Goal: Find specific page/section: Find specific page/section

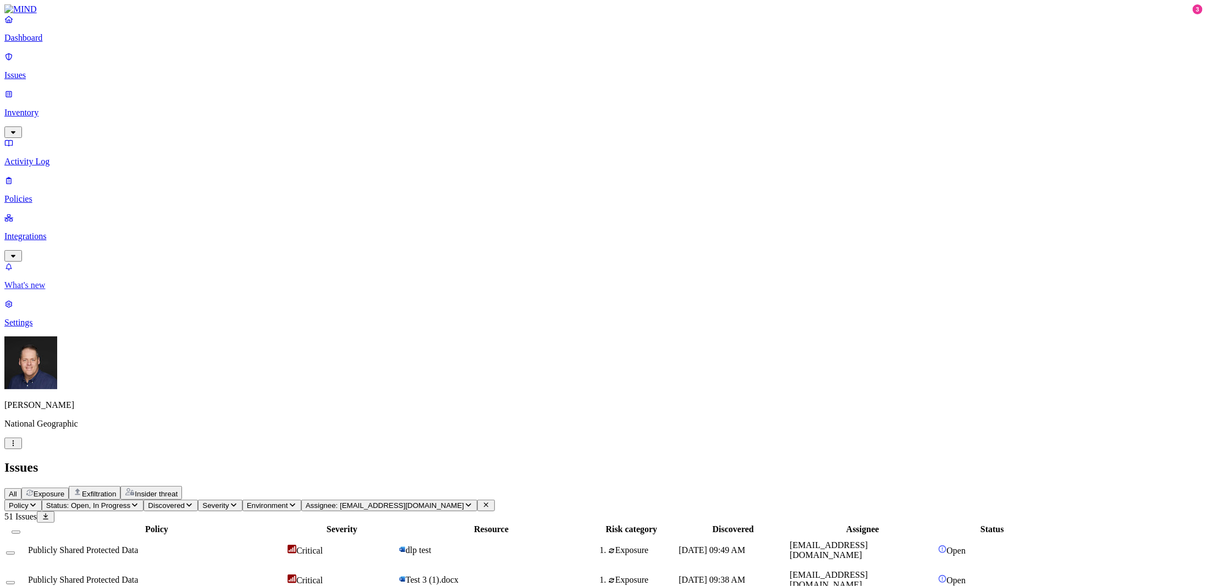
click at [32, 290] on p "What's new" at bounding box center [603, 285] width 1198 height 10
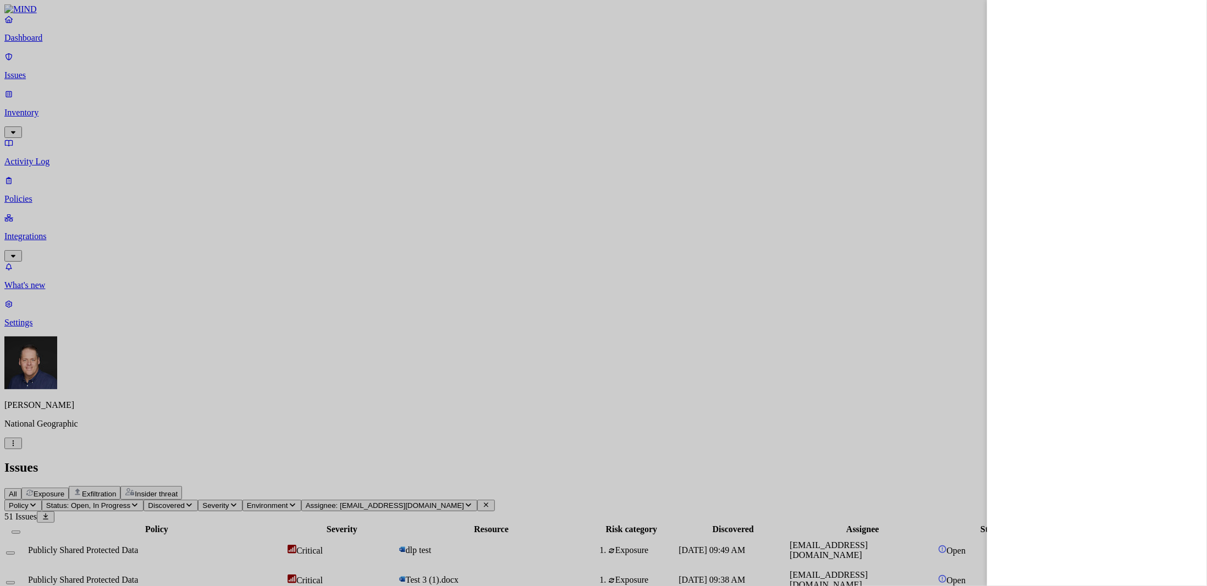
click at [82, 195] on div at bounding box center [603, 293] width 1207 height 586
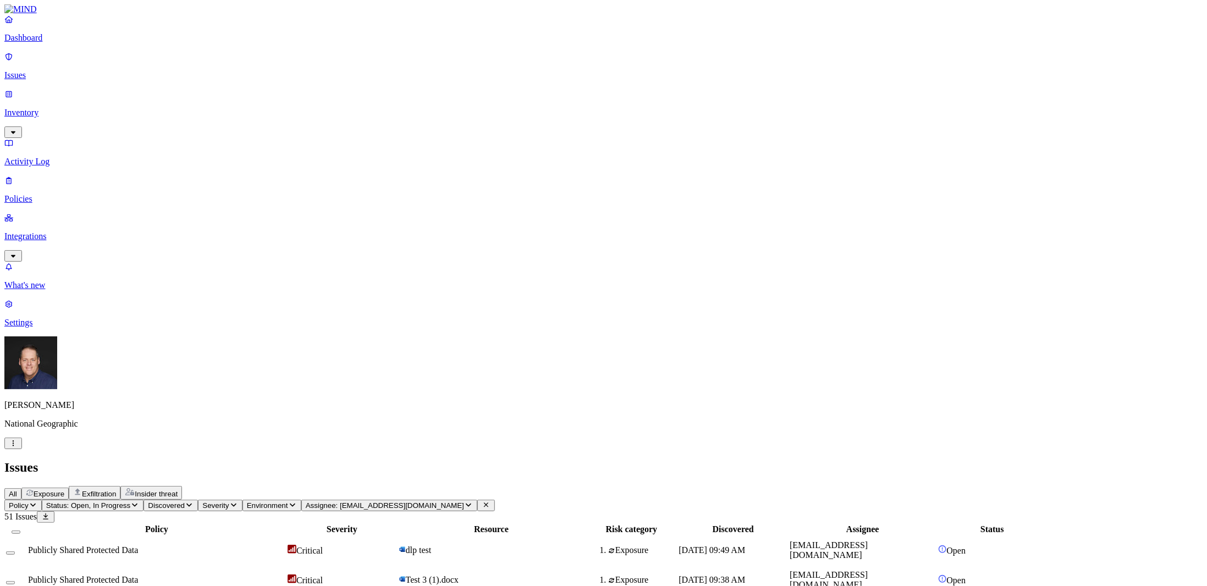
click at [56, 108] on p "Inventory" at bounding box center [603, 113] width 1198 height 10
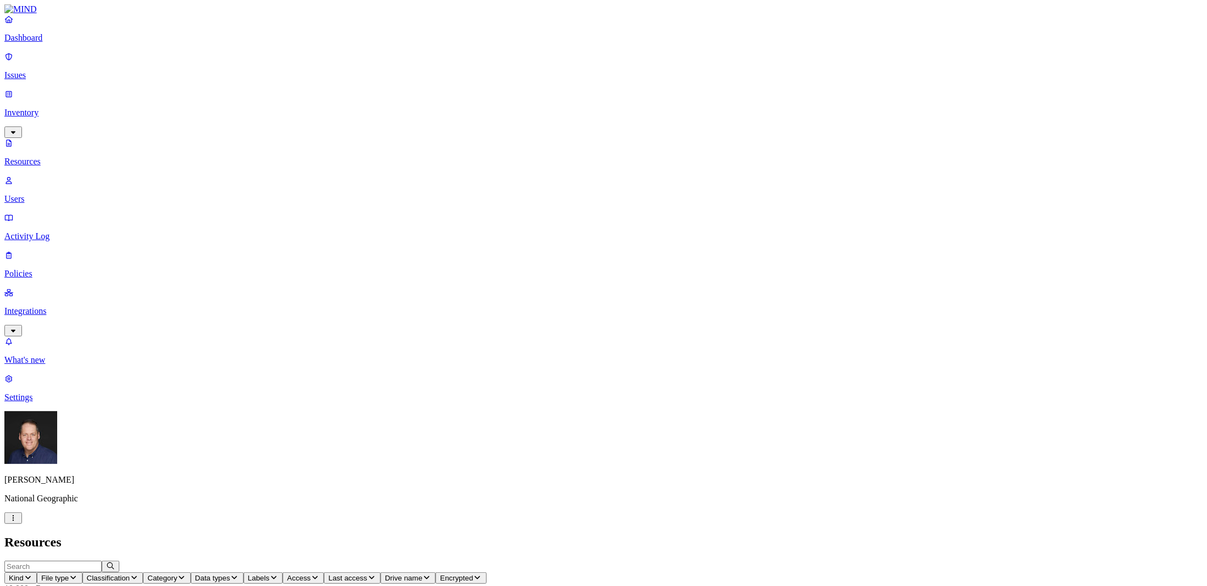
click at [320, 574] on icon "button" at bounding box center [315, 577] width 9 height 7
click at [540, 135] on div "Entire domains" at bounding box center [540, 155] width 0 height 40
click at [230, 574] on span "Data types" at bounding box center [212, 578] width 35 height 8
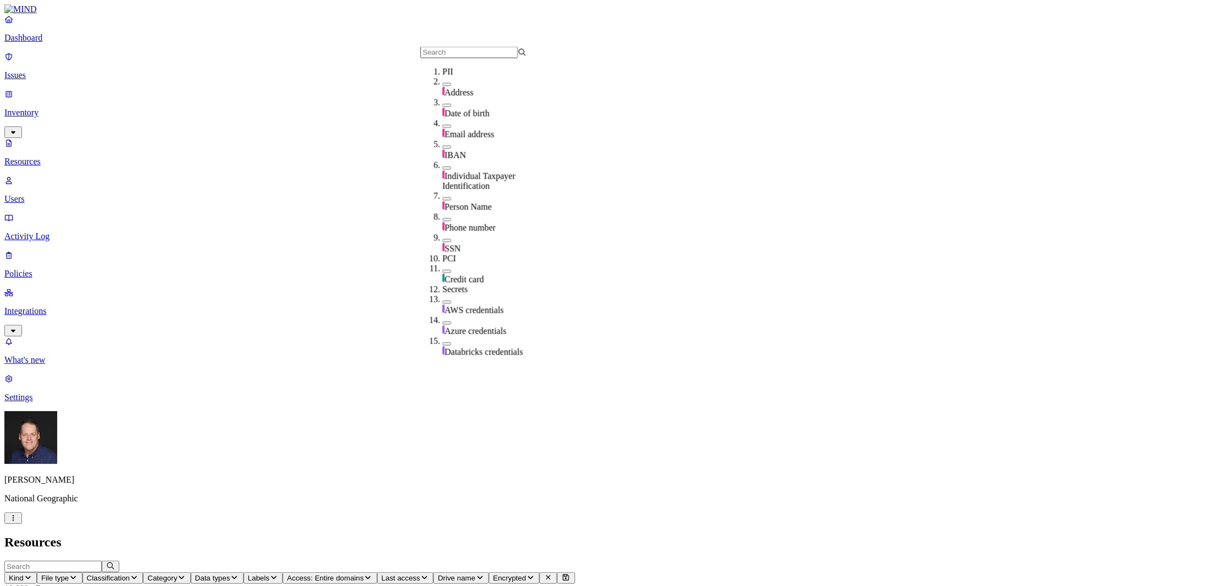
click at [480, 535] on h2 "Resources" at bounding box center [603, 542] width 1198 height 15
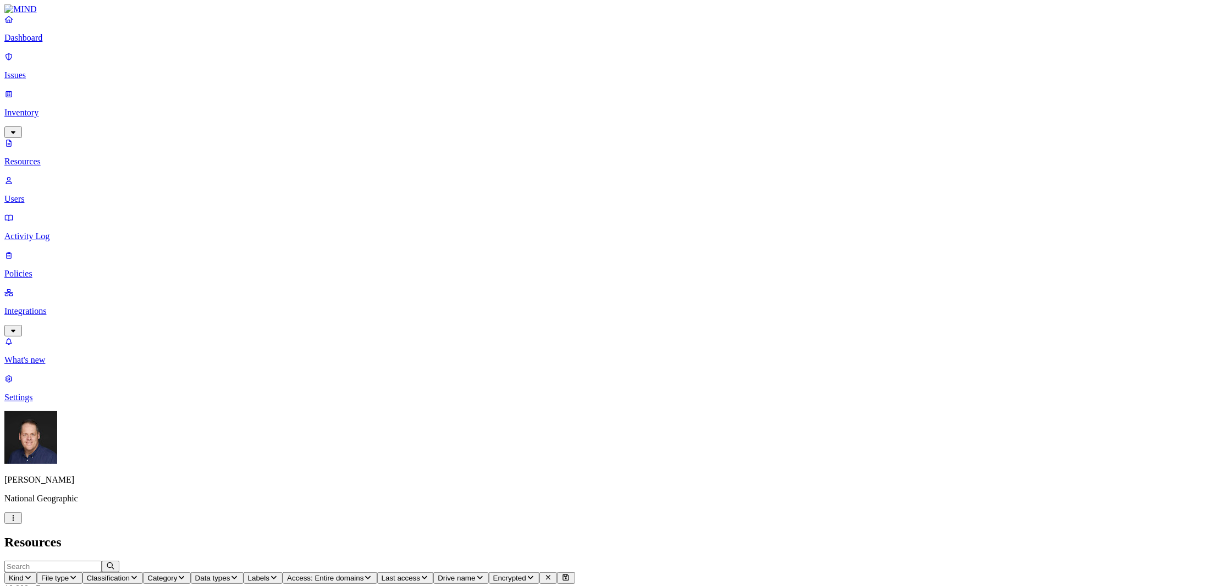
click at [488, 573] on button "Drive name" at bounding box center [460, 579] width 55 height 12
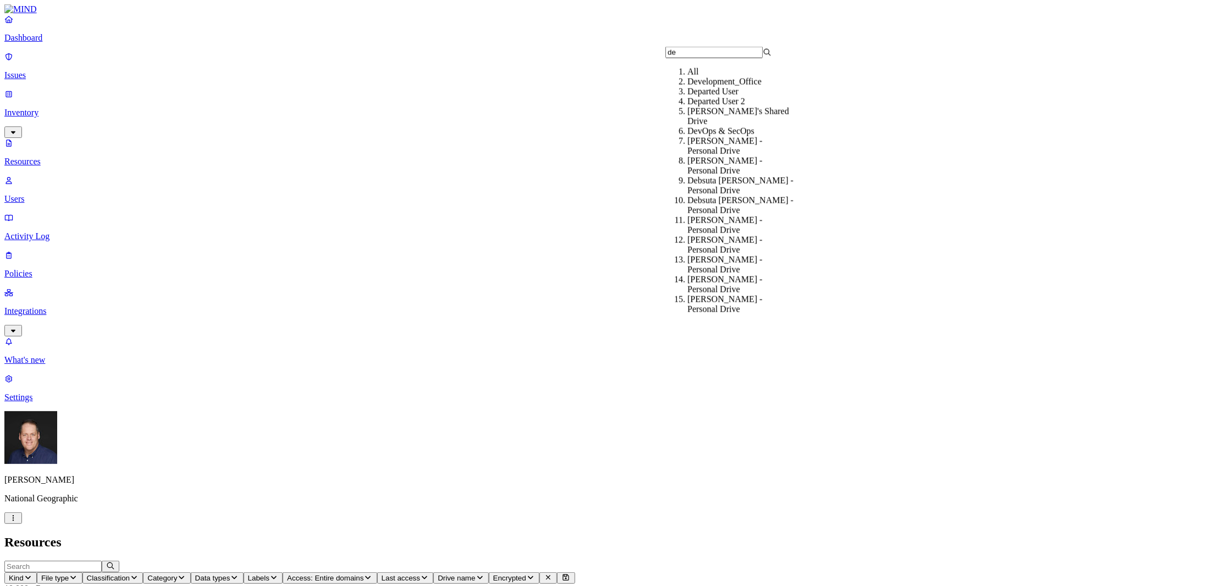
type input "deb"
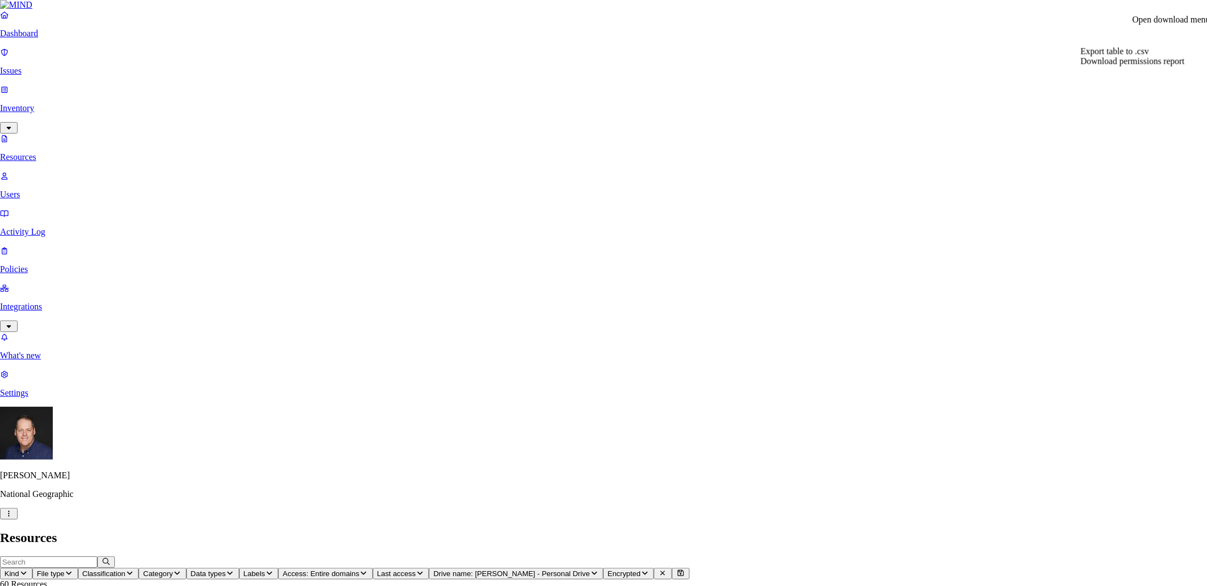
click at [1114, 56] on span "Export table to .csv" at bounding box center [1115, 51] width 68 height 9
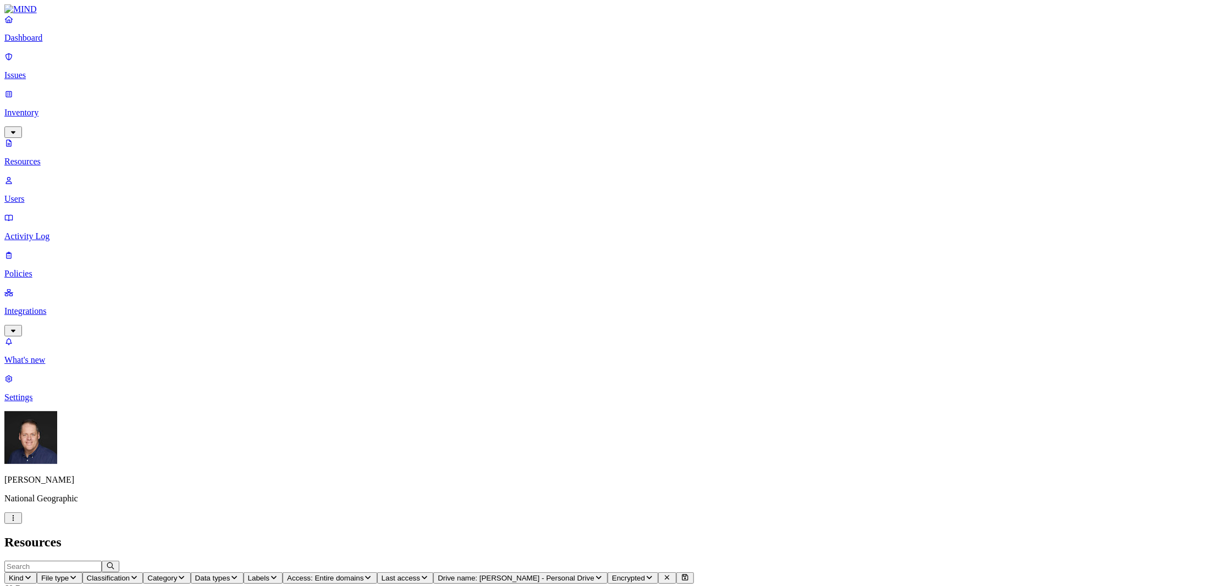
scroll to position [179, 0]
click at [372, 574] on icon "button" at bounding box center [368, 577] width 9 height 7
click at [540, 222] on button "button" at bounding box center [544, 223] width 9 height 3
click at [540, 135] on button "button" at bounding box center [544, 141] width 9 height 12
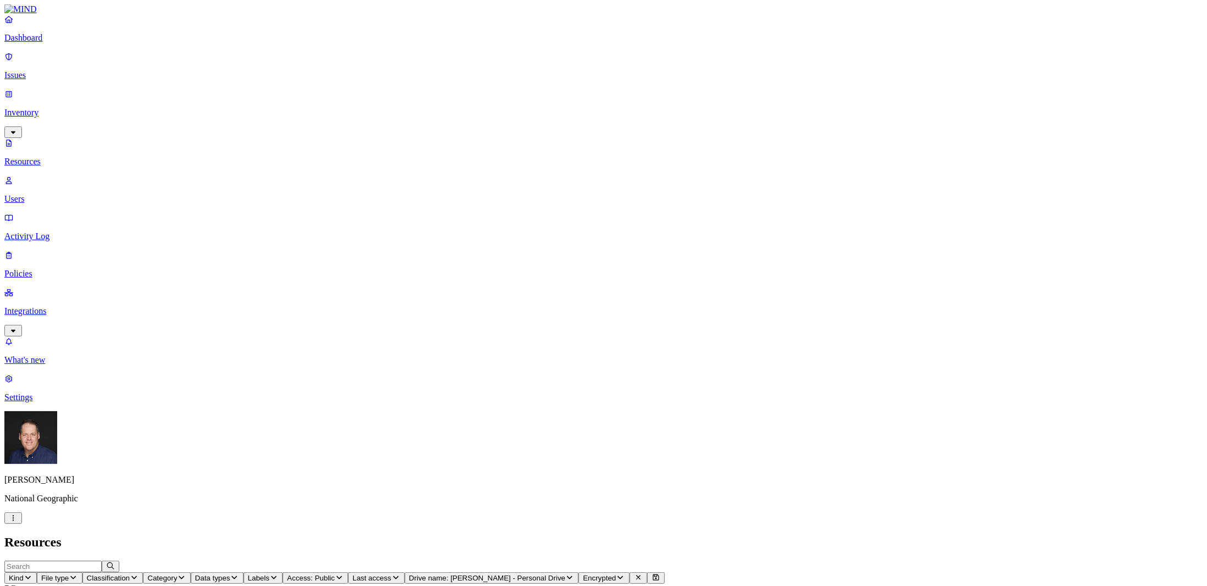
click at [342, 576] on icon "button" at bounding box center [339, 577] width 5 height 3
click at [540, 141] on button "button" at bounding box center [544, 142] width 9 height 3
